Goal: Information Seeking & Learning: Check status

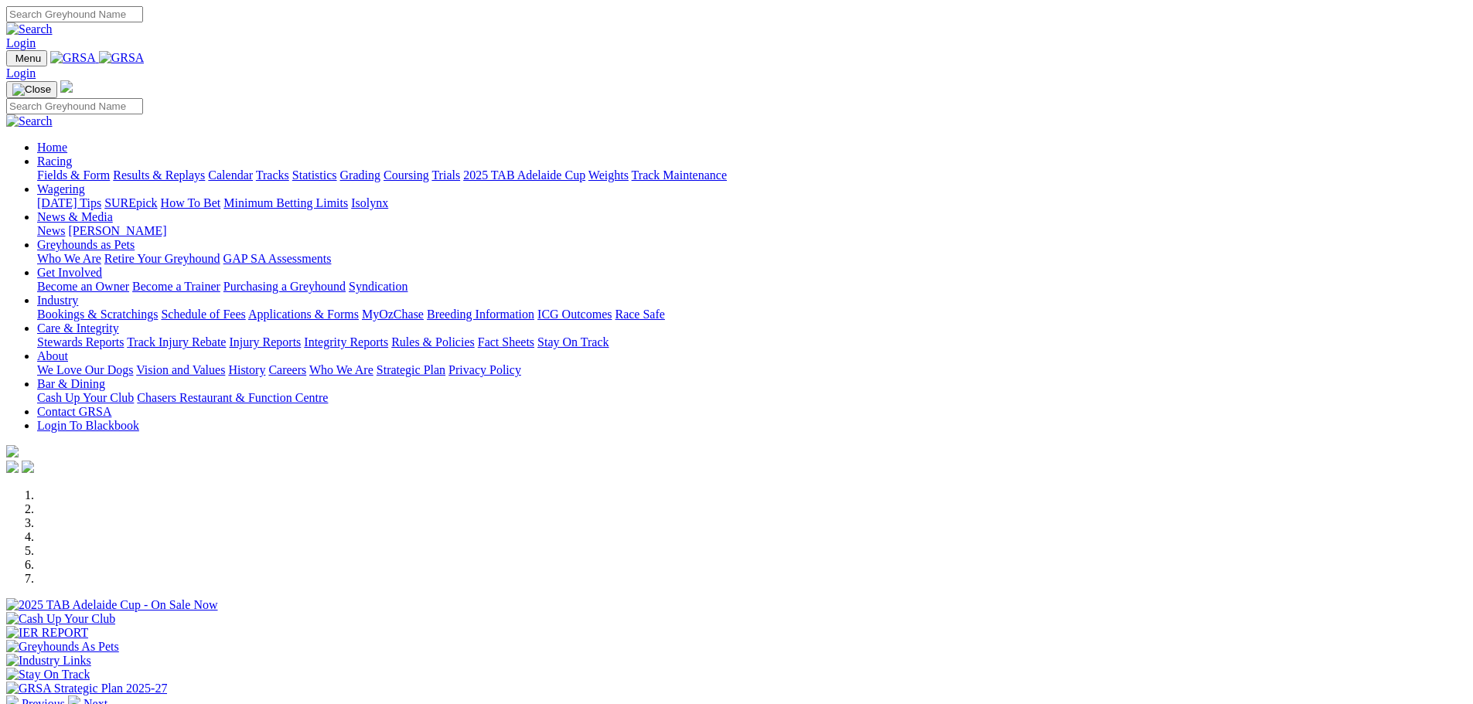
click at [72, 155] on link "Racing" at bounding box center [54, 161] width 35 height 13
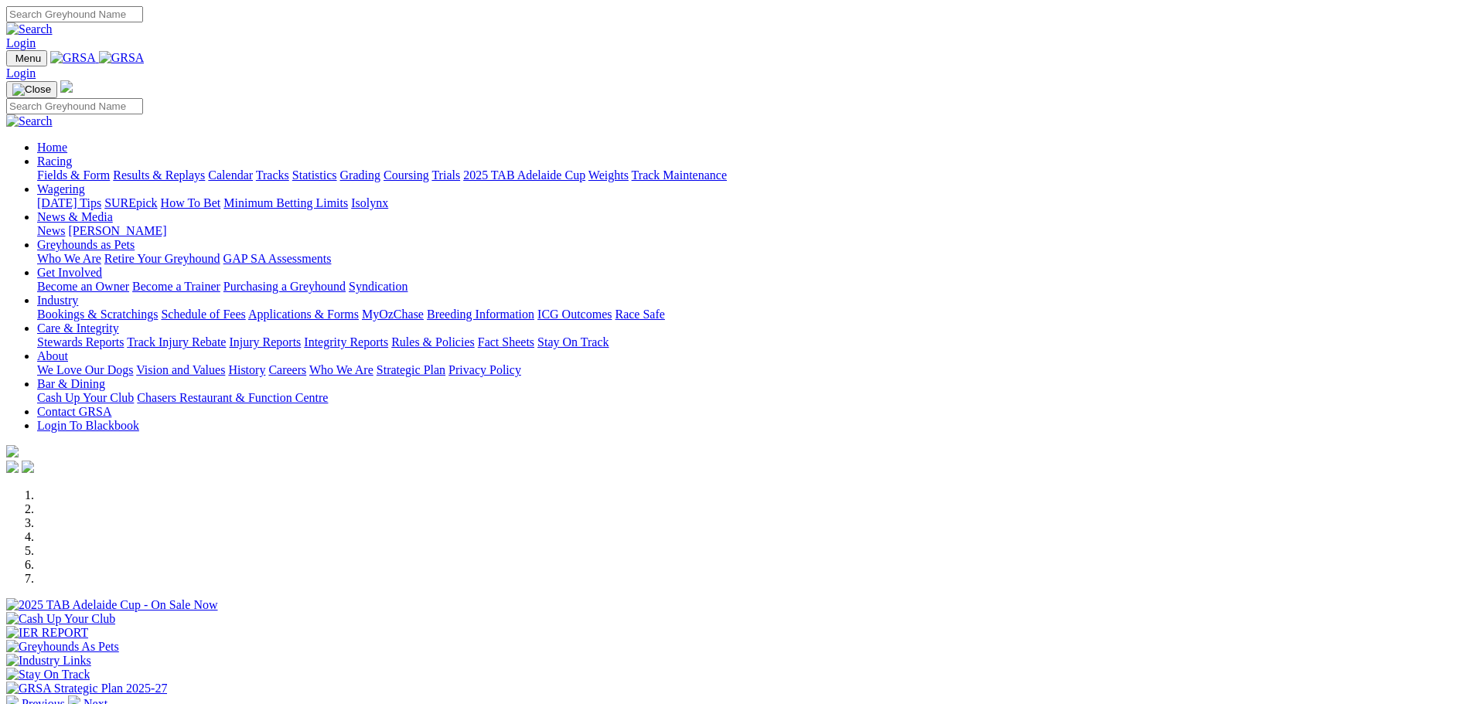
click at [205, 169] on link "Results & Replays" at bounding box center [159, 175] width 92 height 13
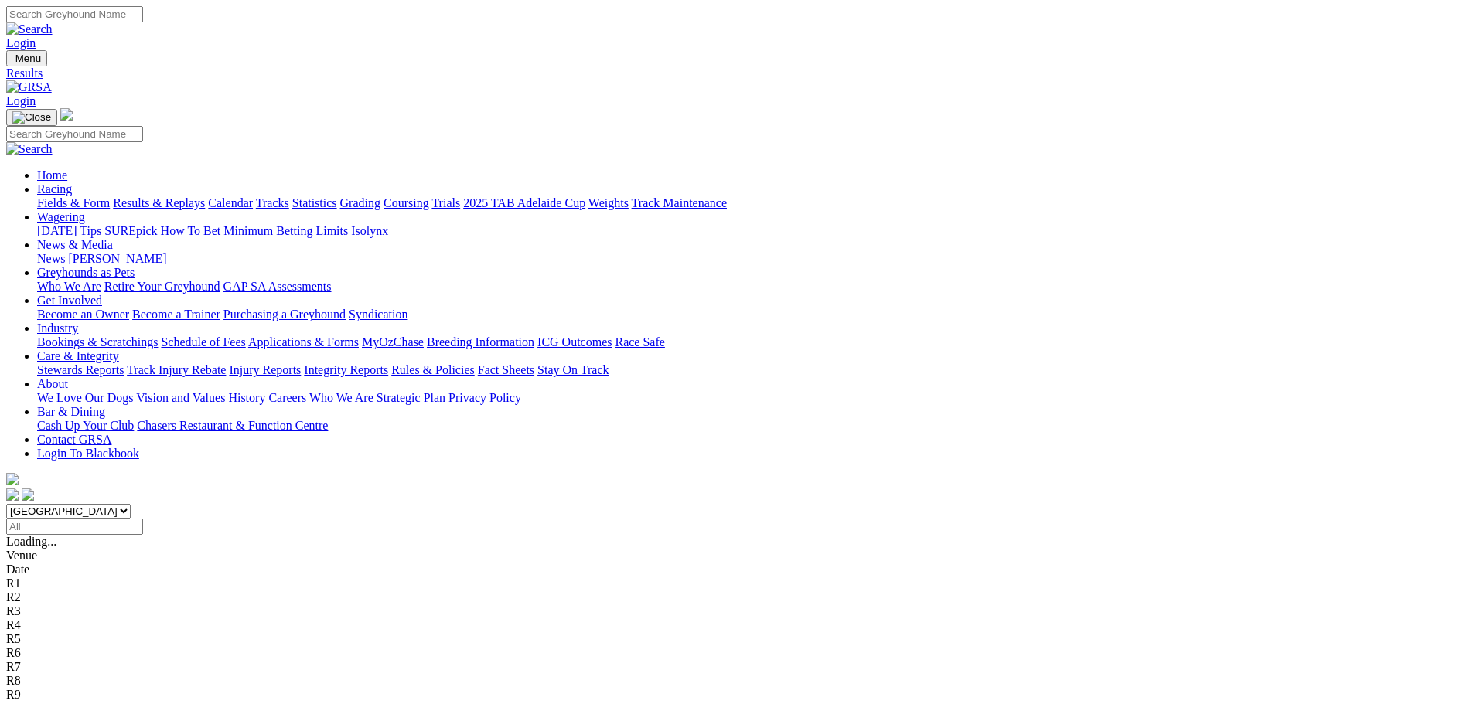
click at [21, 563] on span "R2" at bounding box center [13, 569] width 15 height 13
click at [21, 577] on span "R3" at bounding box center [13, 583] width 15 height 13
click at [21, 591] on span "R4" at bounding box center [13, 597] width 15 height 13
click at [21, 605] on span "R5" at bounding box center [13, 611] width 15 height 13
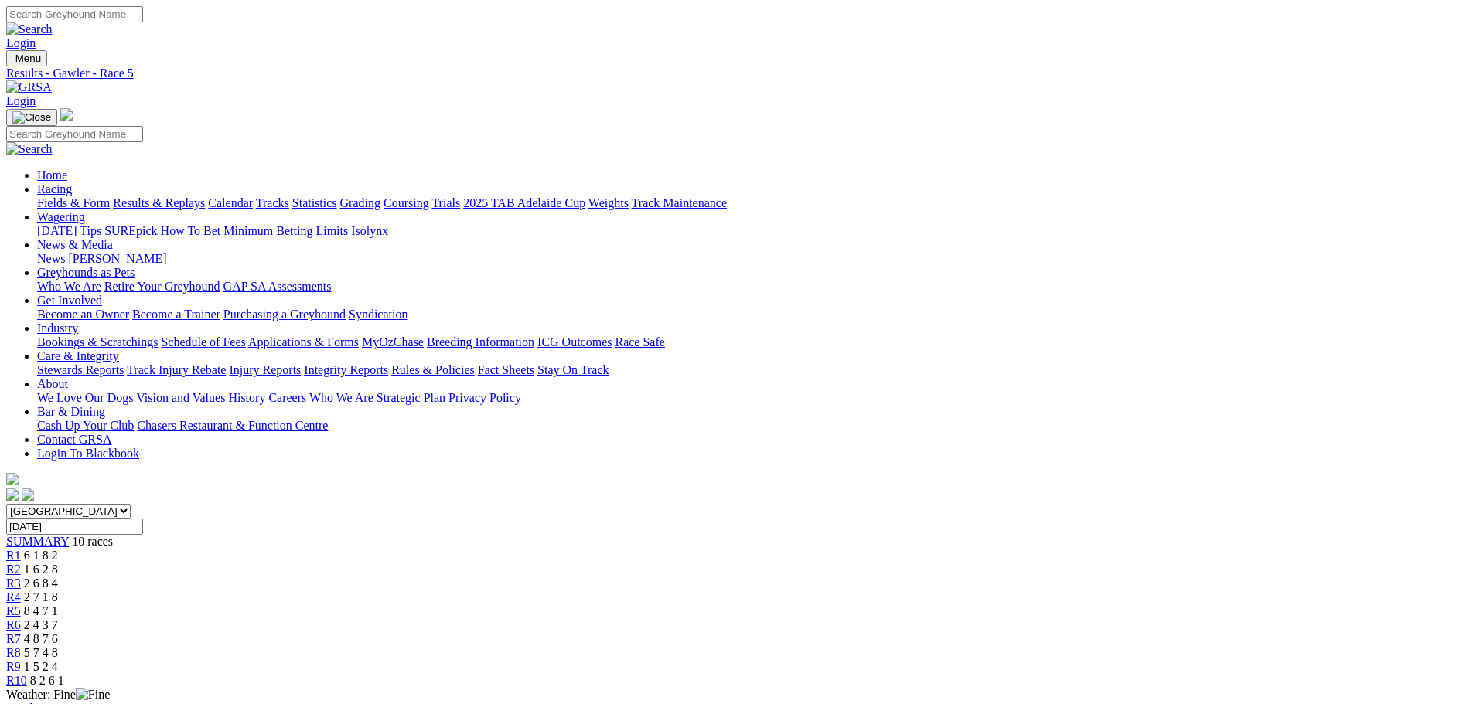
click at [21, 619] on span "R6" at bounding box center [13, 625] width 15 height 13
click at [21, 632] on span "R7" at bounding box center [13, 638] width 15 height 13
click at [21, 646] on span "R8" at bounding box center [13, 652] width 15 height 13
click at [21, 660] on span "R9" at bounding box center [13, 666] width 15 height 13
click at [27, 674] on span "R10" at bounding box center [16, 680] width 21 height 13
